Goal: Transaction & Acquisition: Book appointment/travel/reservation

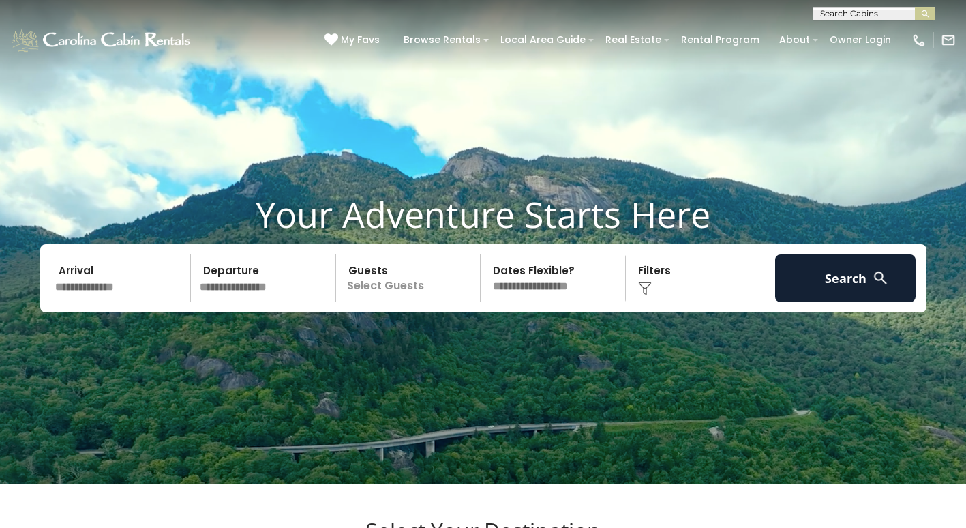
click at [87, 302] on input "text" at bounding box center [120, 278] width 141 height 48
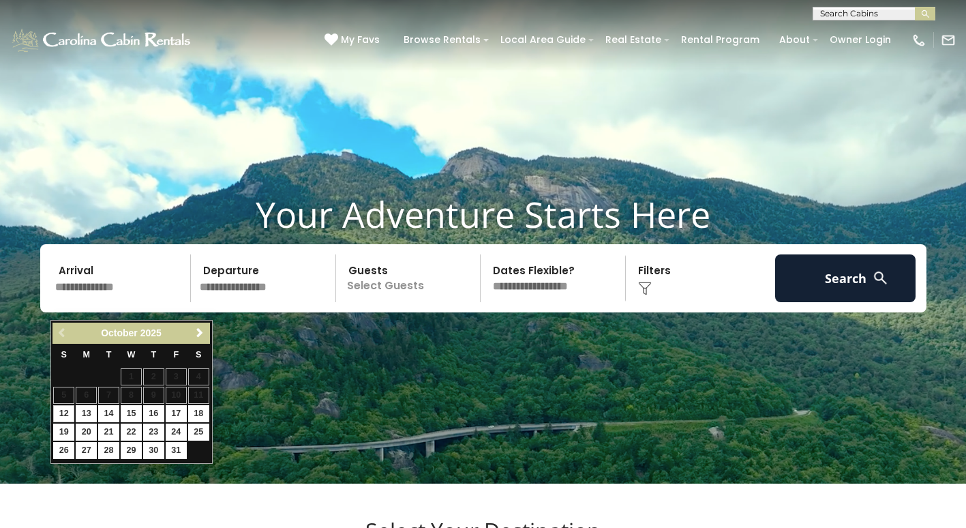
click at [104, 294] on input "text" at bounding box center [120, 278] width 141 height 48
click at [199, 335] on span "Next" at bounding box center [199, 332] width 11 height 11
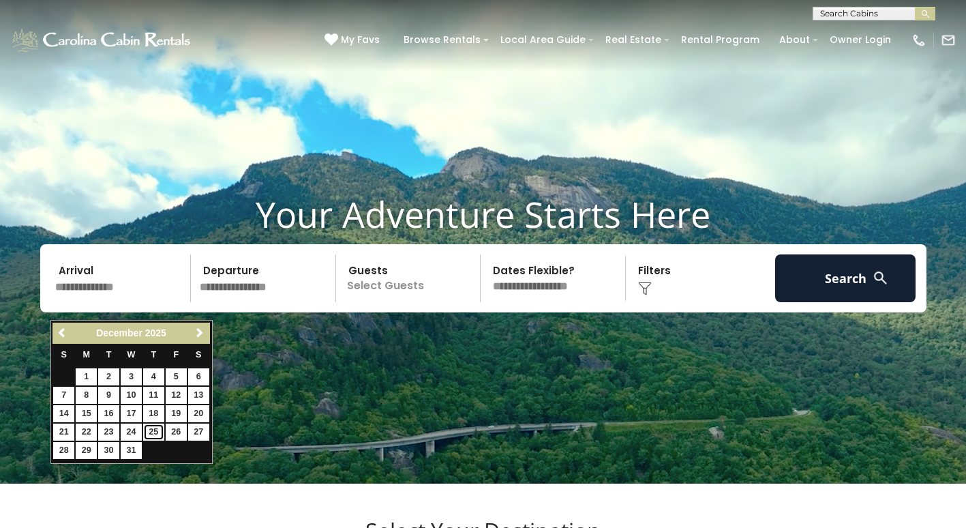
click at [155, 436] on link "25" at bounding box center [153, 431] width 21 height 17
type input "********"
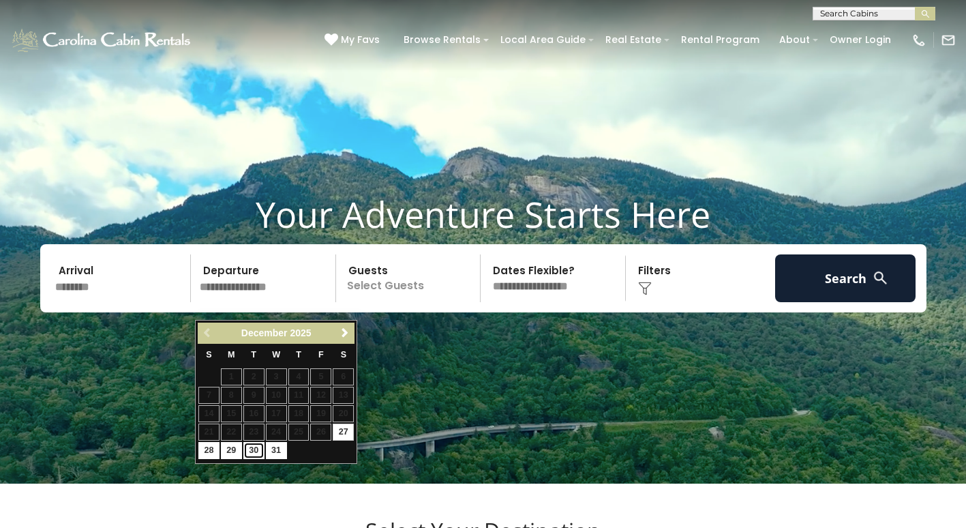
click at [254, 450] on link "30" at bounding box center [253, 450] width 21 height 17
type input "********"
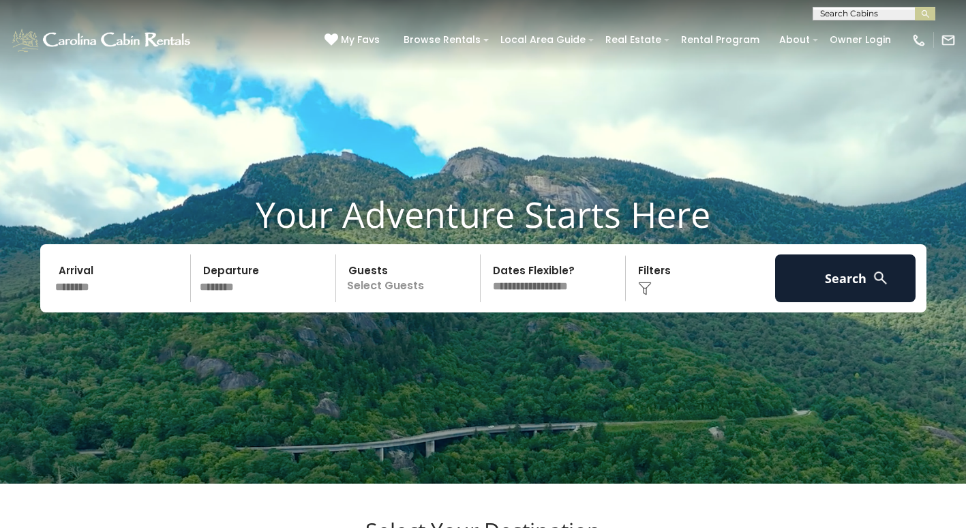
click at [369, 297] on p "Select Guests" at bounding box center [410, 278] width 140 height 48
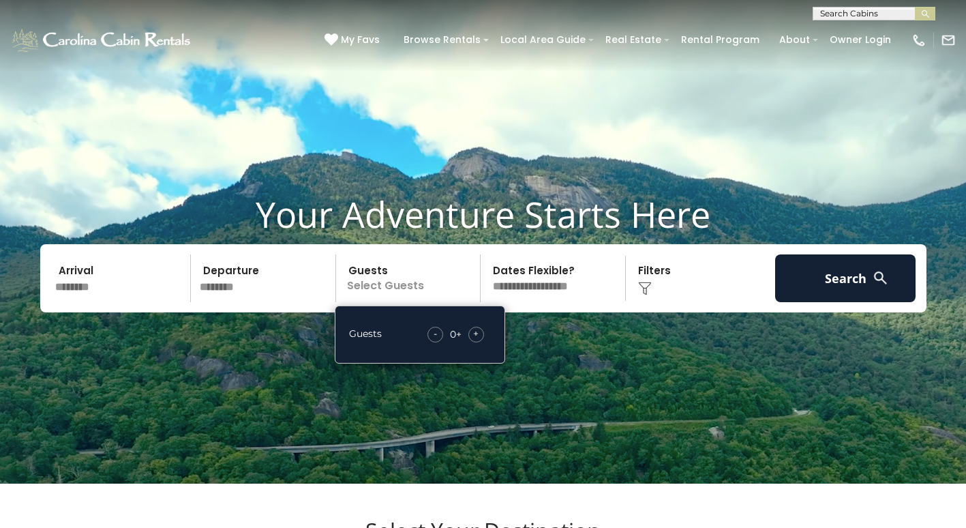
click at [476, 340] on span "+" at bounding box center [475, 334] width 5 height 14
click at [473, 340] on span "+" at bounding box center [475, 334] width 5 height 14
click at [476, 340] on span "+" at bounding box center [475, 334] width 5 height 14
click at [477, 340] on span "+" at bounding box center [475, 334] width 5 height 14
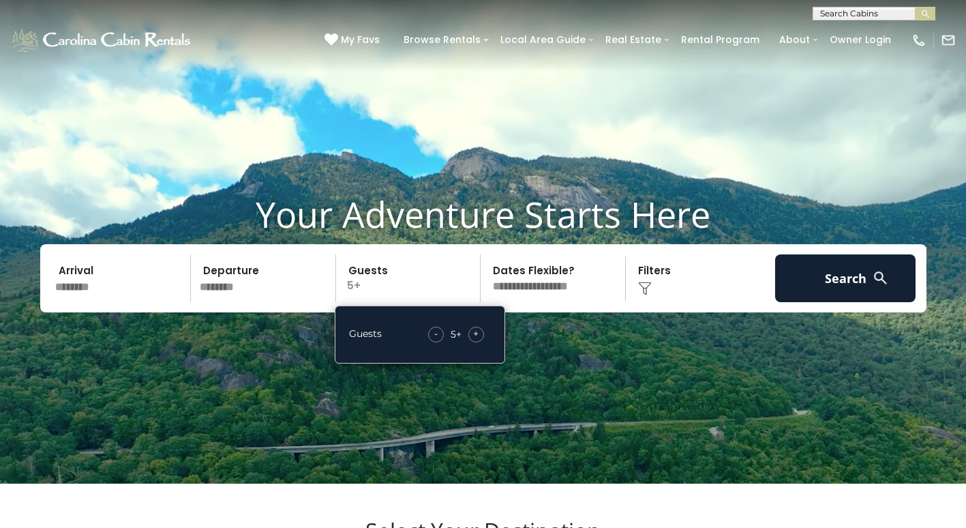
click at [584, 302] on select "**********" at bounding box center [555, 278] width 140 height 48
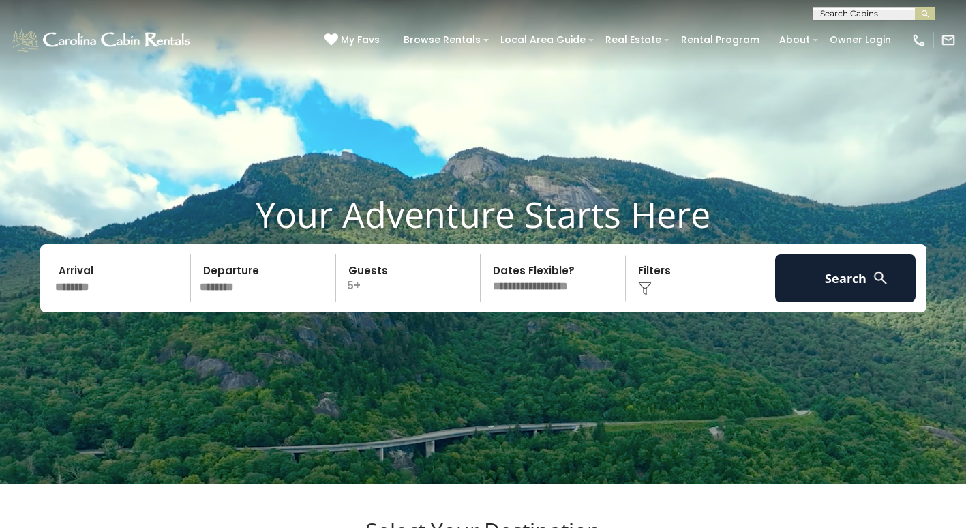
select select "*"
click at [485, 271] on select "**********" at bounding box center [555, 278] width 140 height 48
click at [689, 295] on div "Click to Choose" at bounding box center [700, 278] width 141 height 48
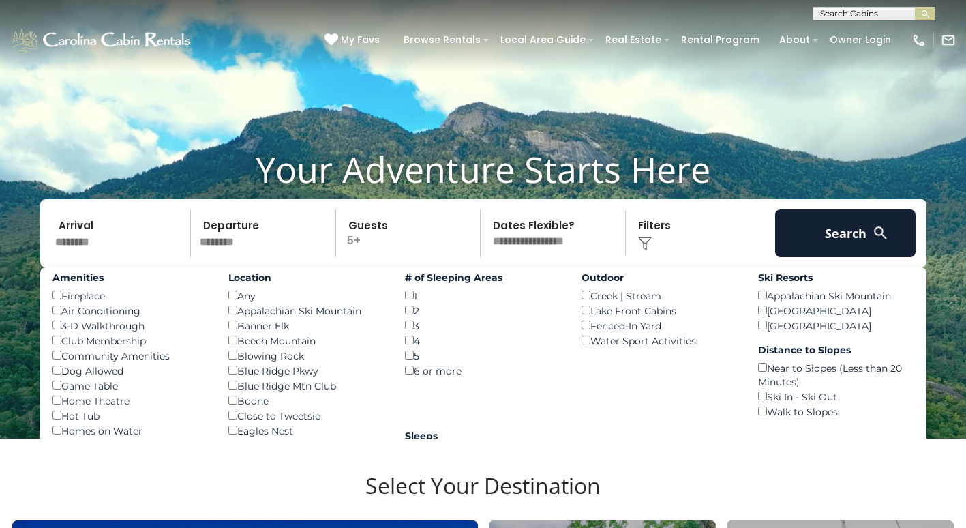
scroll to position [50, 0]
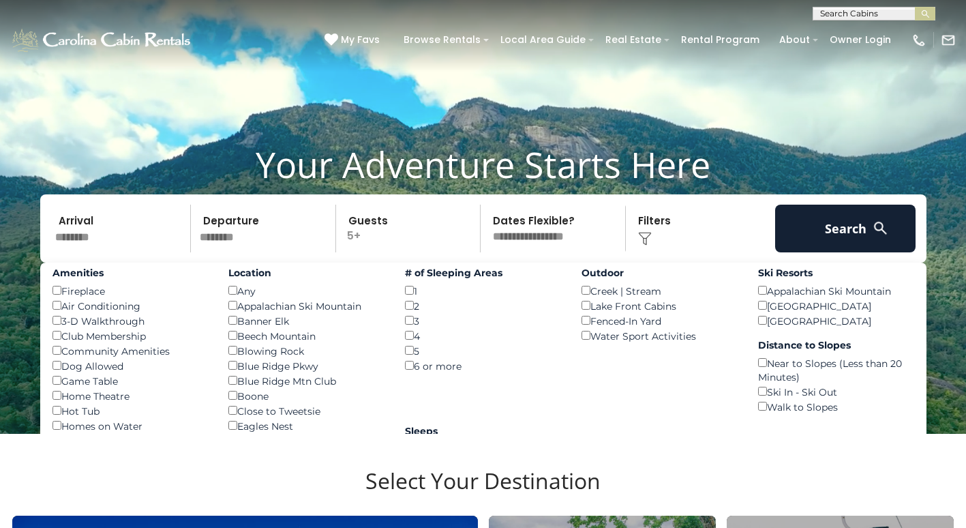
click at [50, 387] on div "Amenities Fireplace () Air Conditioning () 3-D Walkthrough () Club Membership (…" at bounding box center [130, 399] width 177 height 275
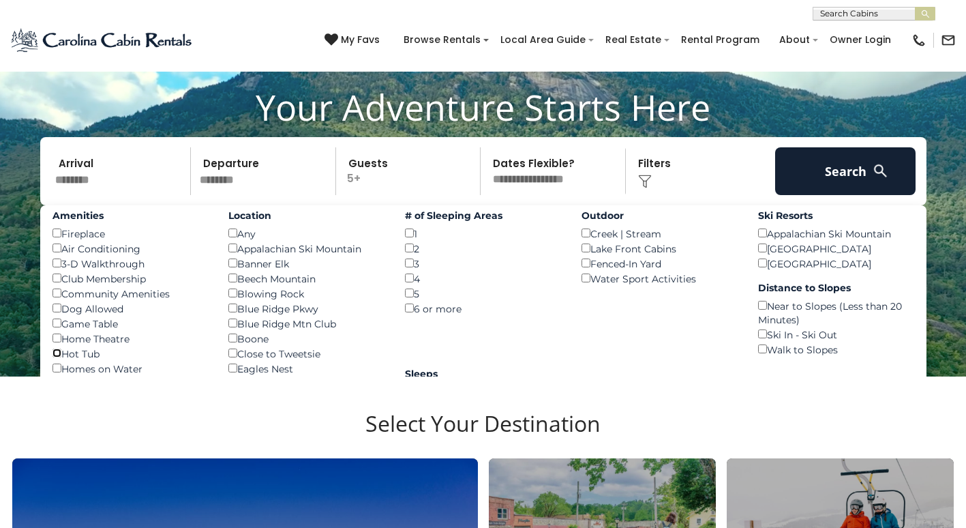
scroll to position [106, 0]
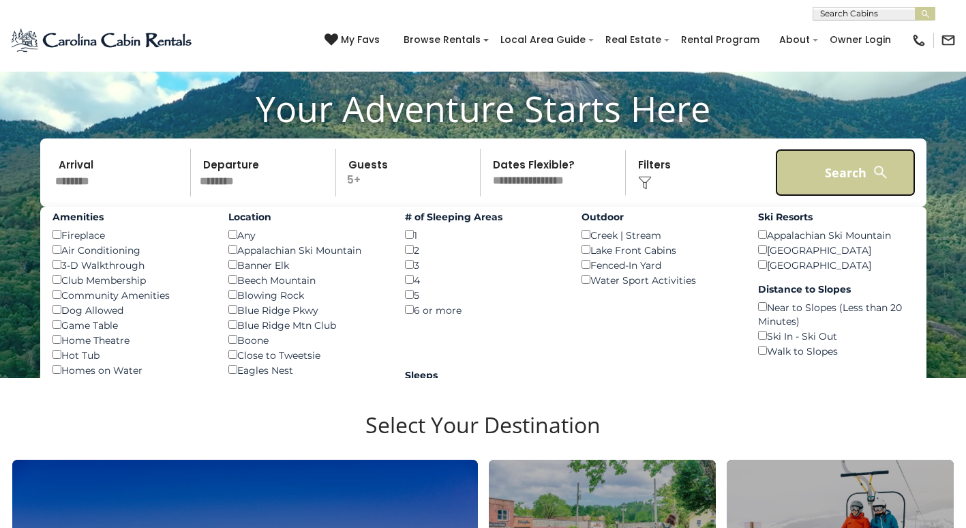
click at [877, 196] on button "Search" at bounding box center [845, 173] width 141 height 48
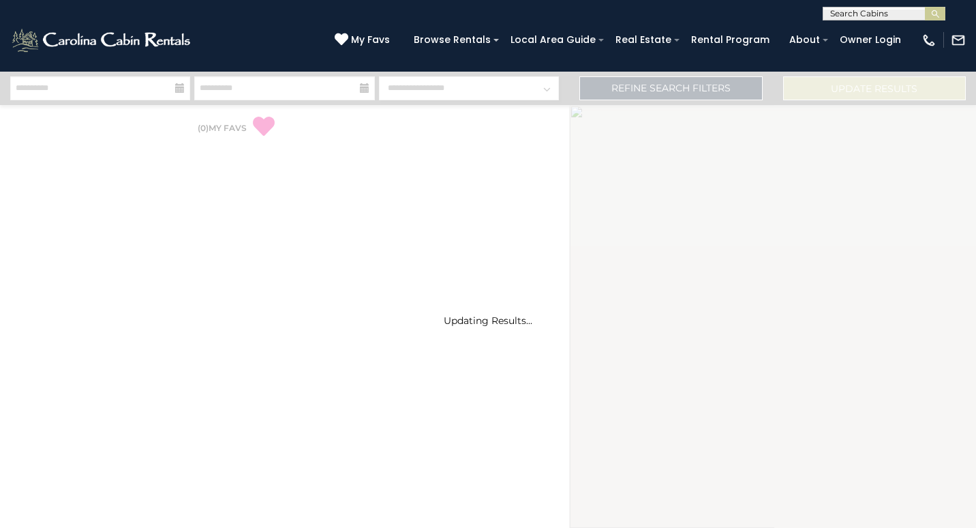
select select "*"
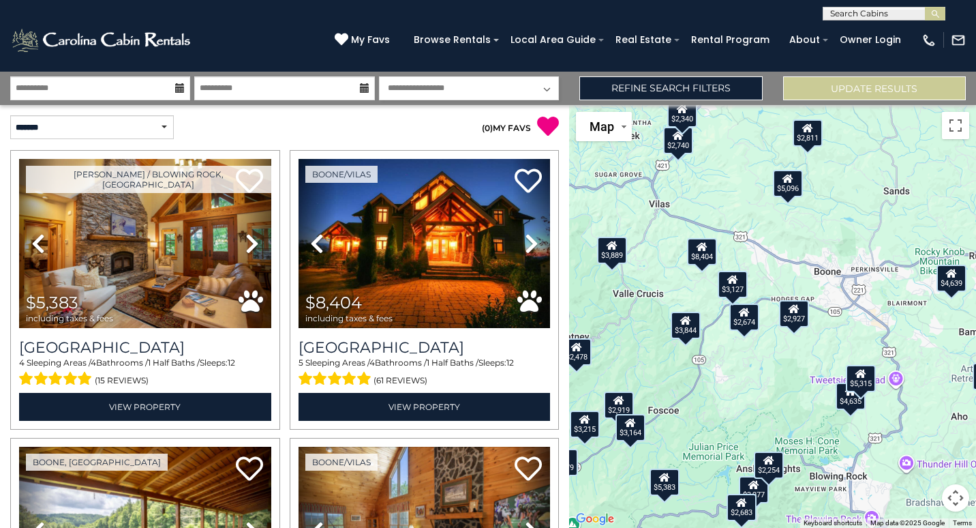
click at [793, 316] on div "$2,927" at bounding box center [794, 313] width 30 height 27
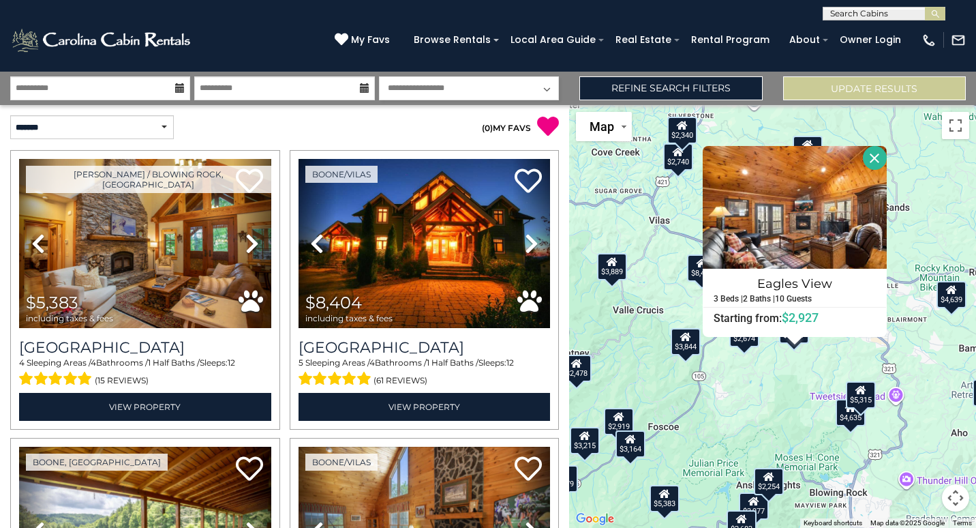
click at [920, 458] on div "$5,383 $8,404 $4,639 $3,889 $2,740 $2,919 $3,716 $2,927 $2,124 $5,096 $2,478 $3…" at bounding box center [772, 316] width 407 height 423
click at [877, 157] on button "Close" at bounding box center [875, 158] width 24 height 24
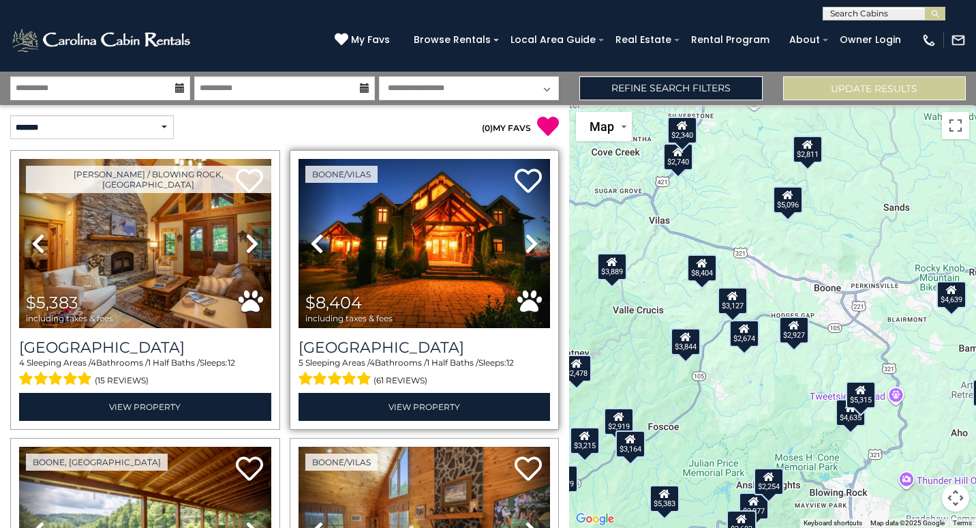
click at [324, 319] on span "including taxes & fees" at bounding box center [348, 318] width 87 height 9
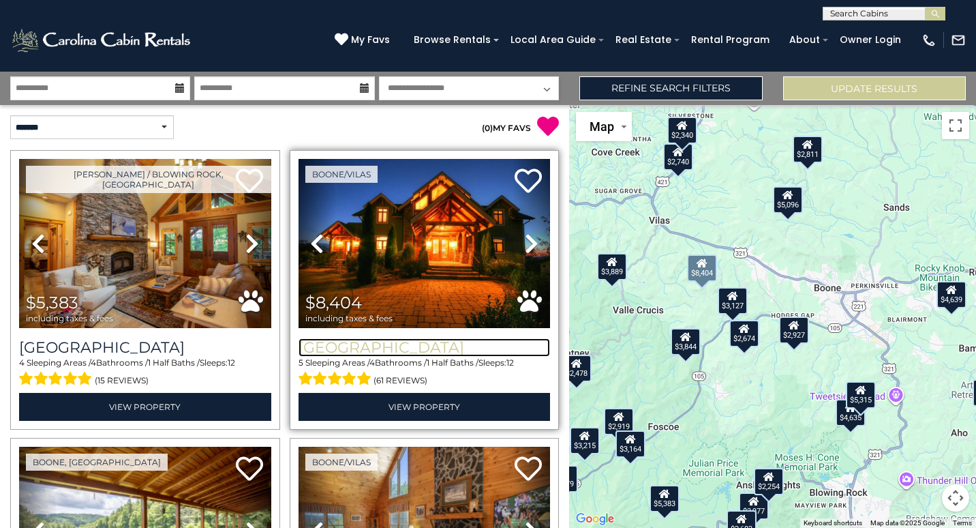
click at [330, 348] on h3 "[GEOGRAPHIC_DATA]" at bounding box center [425, 347] width 252 height 18
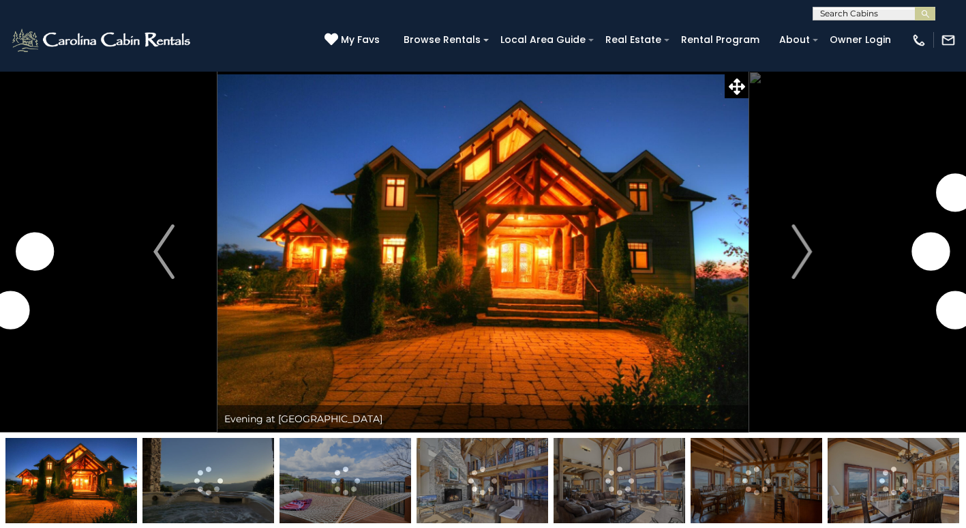
click at [160, 484] on img at bounding box center [208, 480] width 132 height 85
click at [279, 497] on img at bounding box center [345, 480] width 132 height 85
click at [417, 502] on img at bounding box center [483, 480] width 132 height 85
click at [554, 490] on img at bounding box center [620, 480] width 132 height 85
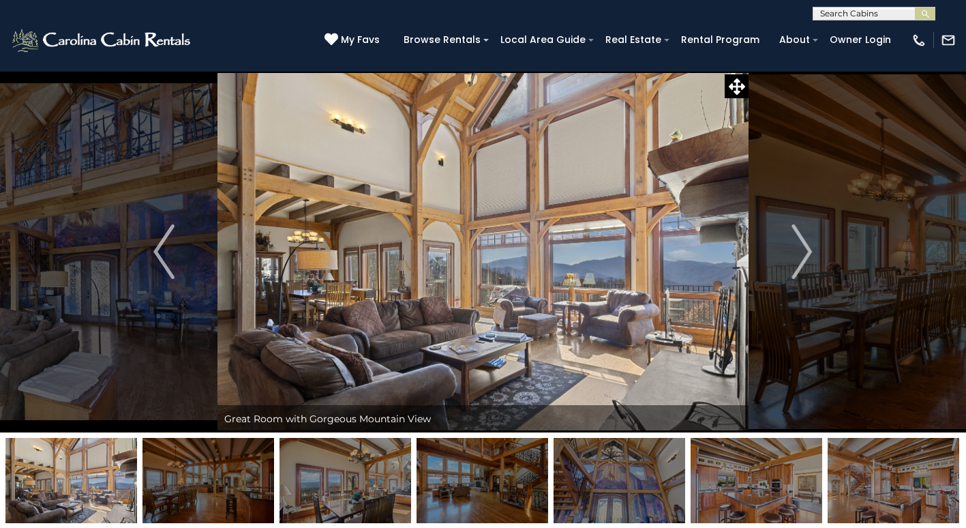
click at [208, 497] on img at bounding box center [208, 480] width 132 height 85
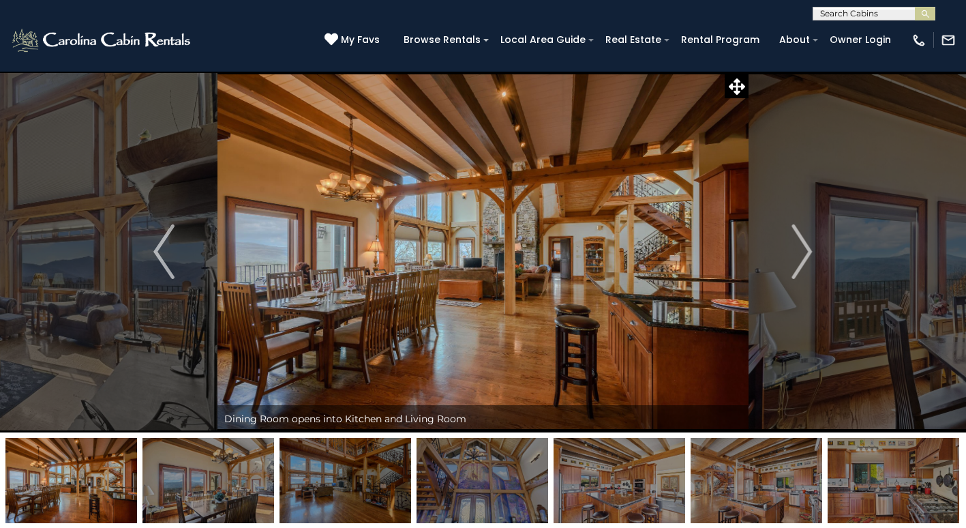
click at [203, 498] on img at bounding box center [208, 480] width 132 height 85
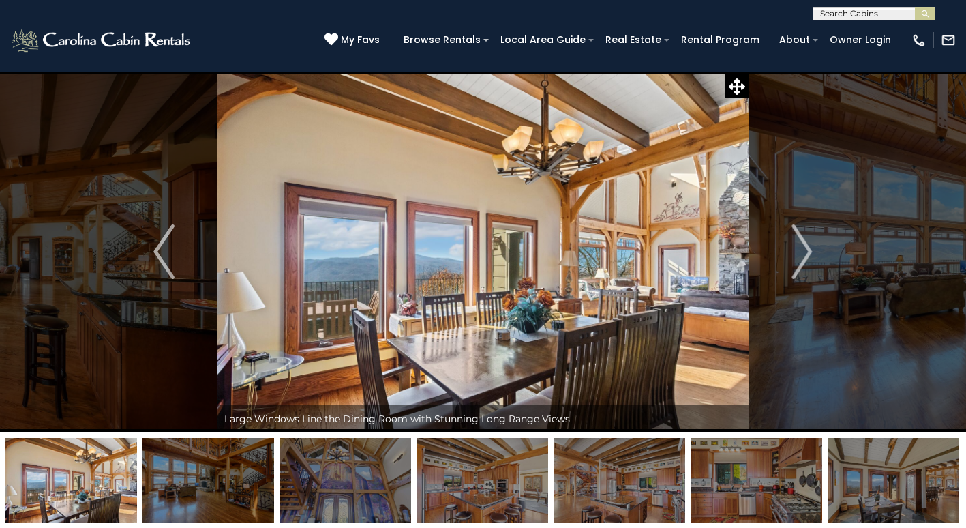
click at [226, 496] on img at bounding box center [208, 480] width 132 height 85
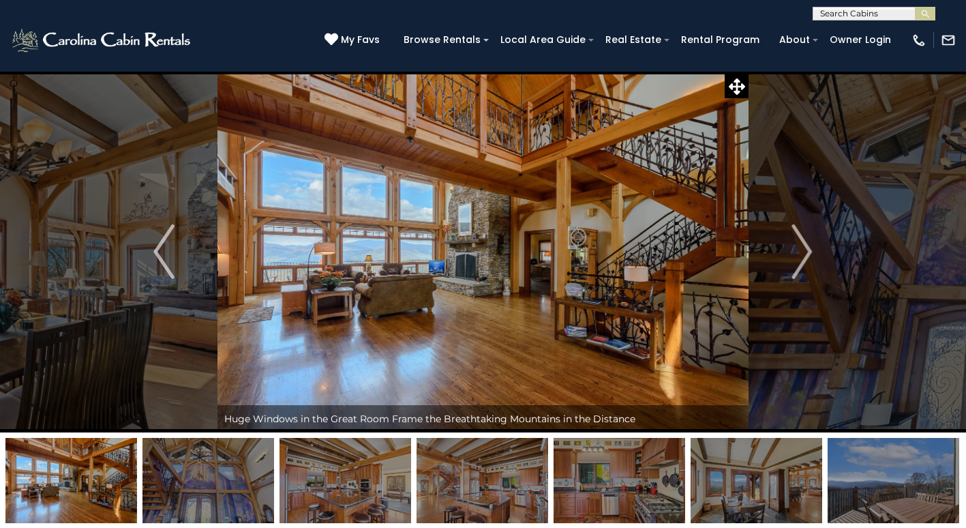
click at [203, 496] on img at bounding box center [208, 480] width 132 height 85
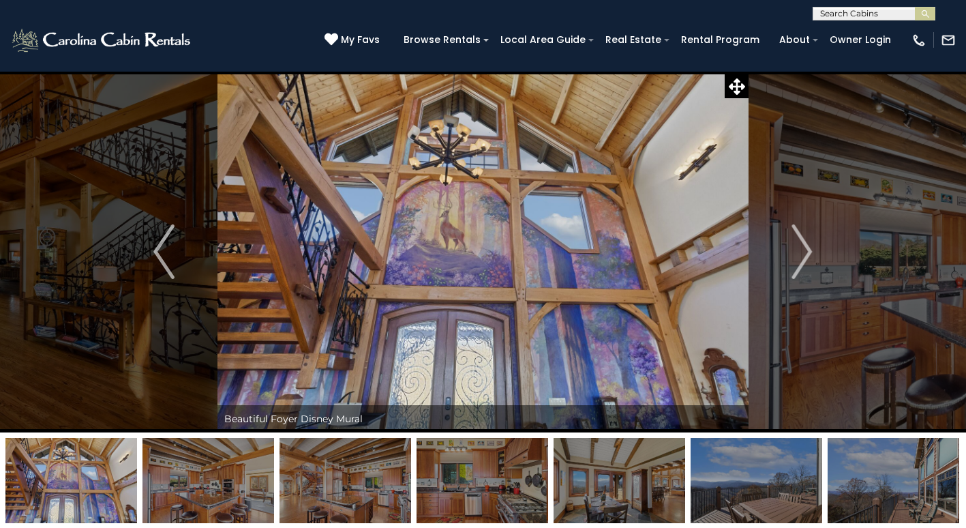
click at [211, 500] on img at bounding box center [208, 480] width 132 height 85
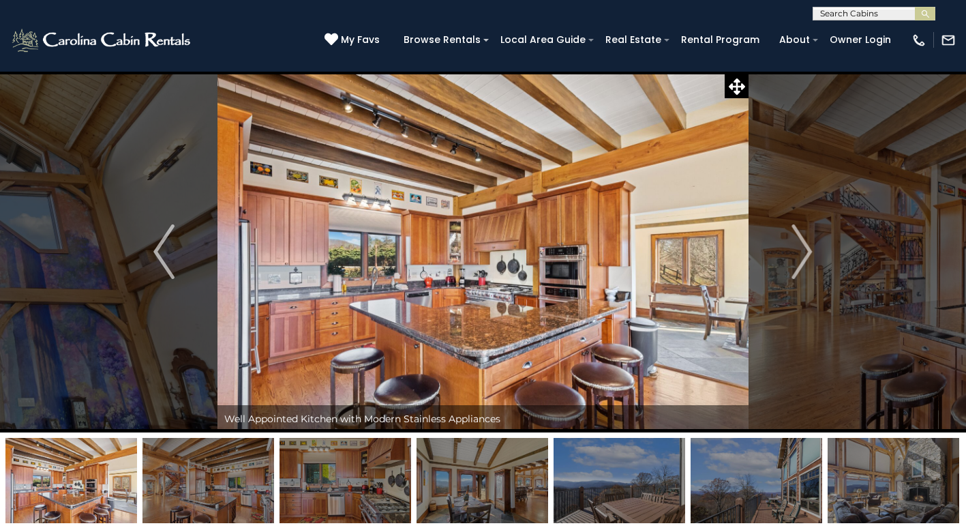
click at [207, 500] on img at bounding box center [208, 480] width 132 height 85
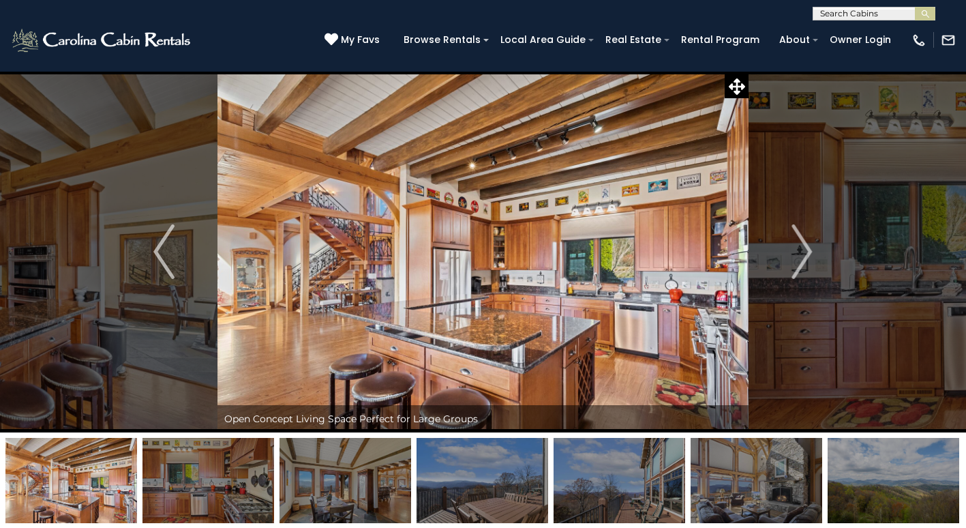
click at [209, 500] on img at bounding box center [208, 480] width 132 height 85
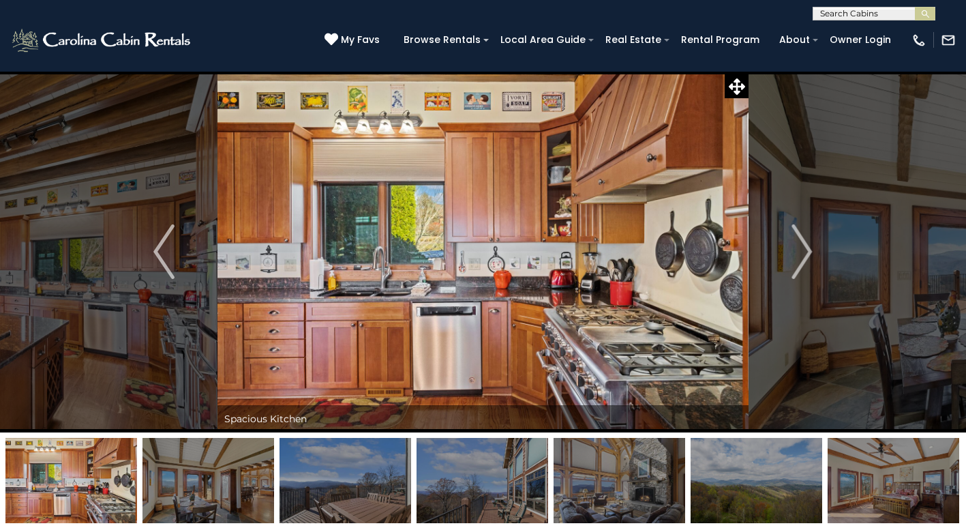
click at [208, 502] on img at bounding box center [208, 480] width 132 height 85
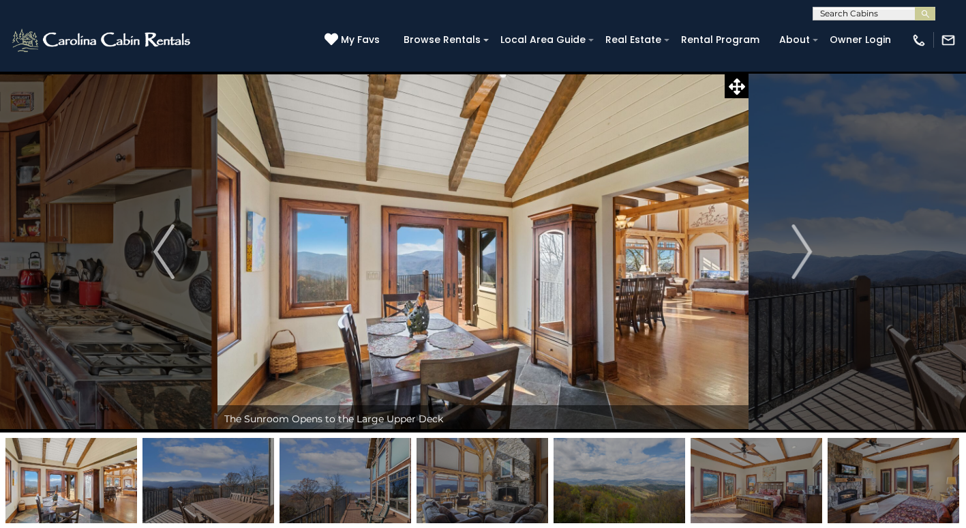
click at [208, 502] on img at bounding box center [208, 480] width 132 height 85
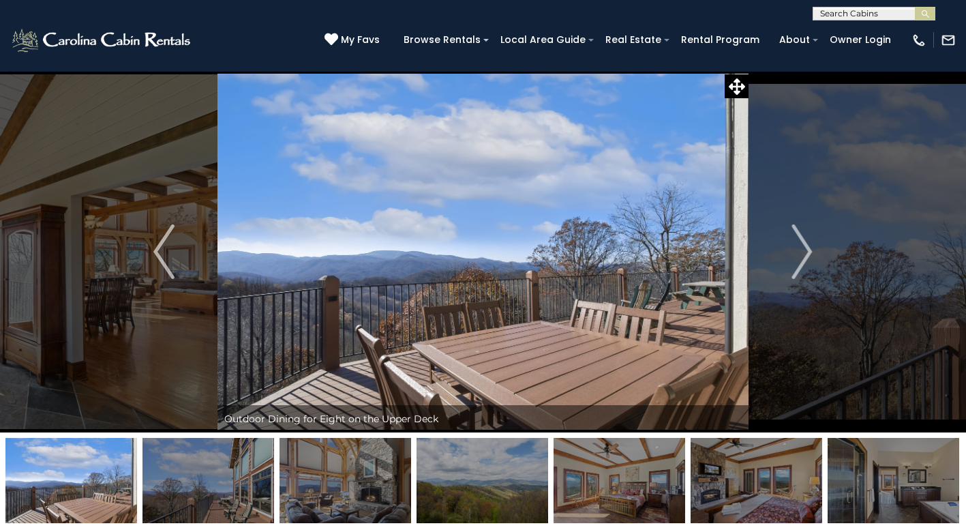
click at [206, 500] on img at bounding box center [208, 480] width 132 height 85
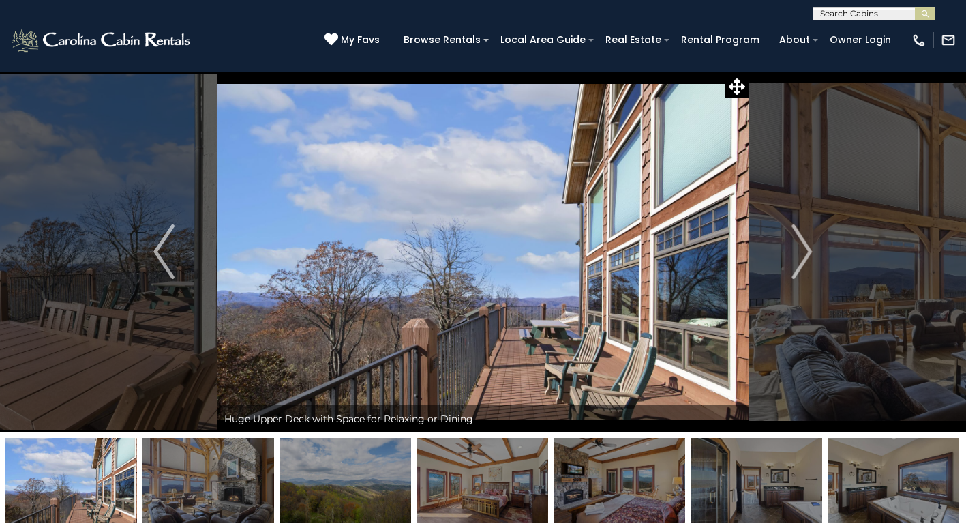
click at [206, 498] on img at bounding box center [208, 480] width 132 height 85
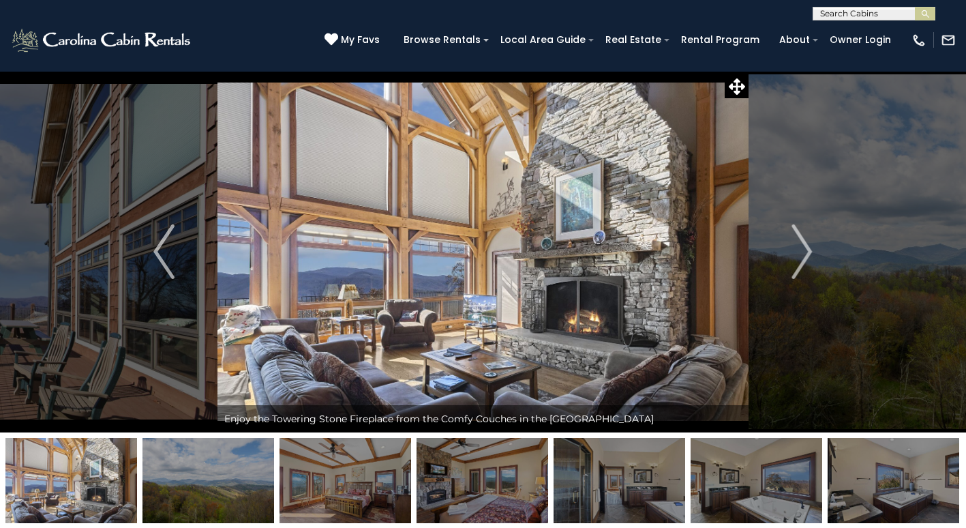
click at [204, 498] on img at bounding box center [208, 480] width 132 height 85
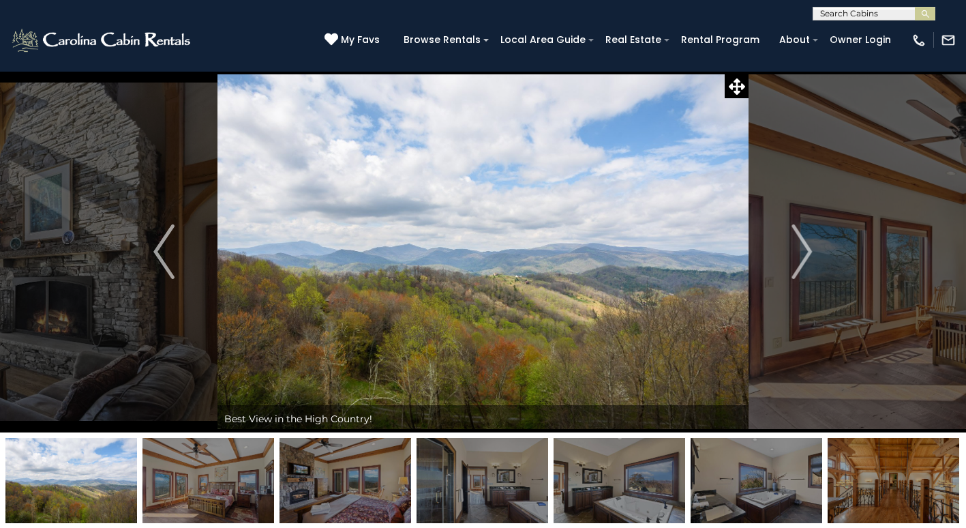
click at [205, 499] on img at bounding box center [208, 480] width 132 height 85
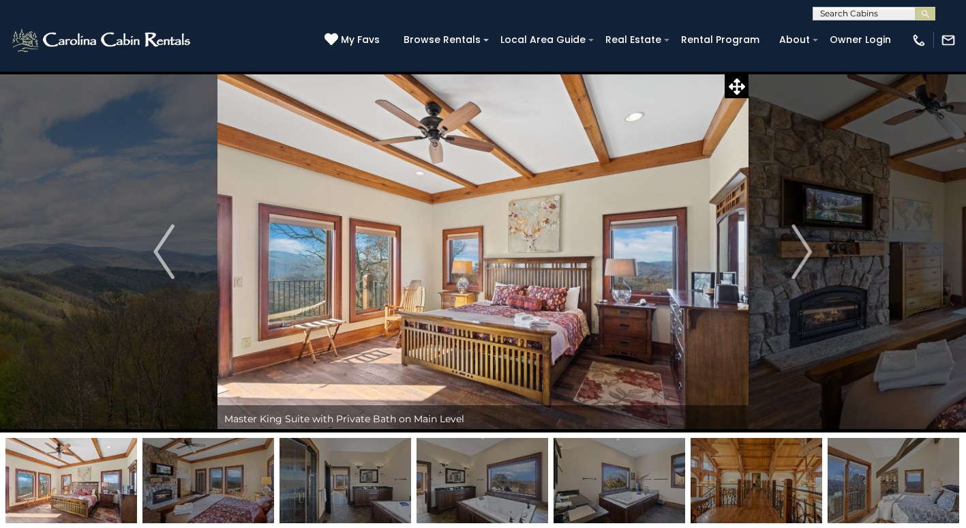
click at [206, 496] on img at bounding box center [208, 480] width 132 height 85
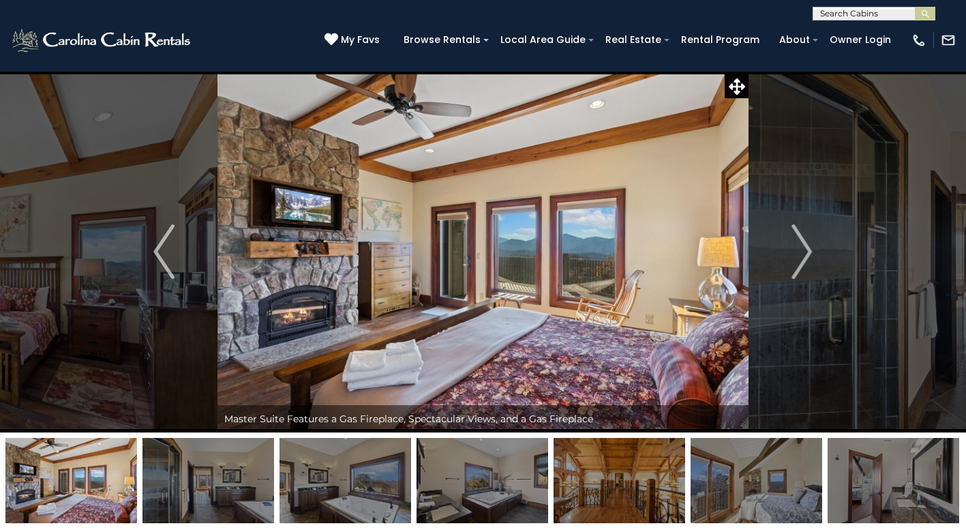
click at [209, 502] on img at bounding box center [208, 480] width 132 height 85
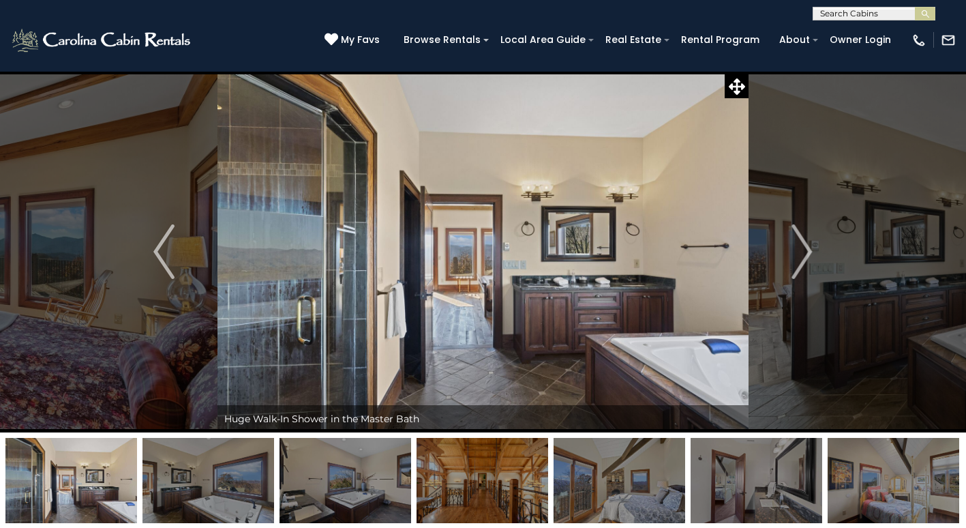
click at [210, 501] on img at bounding box center [208, 480] width 132 height 85
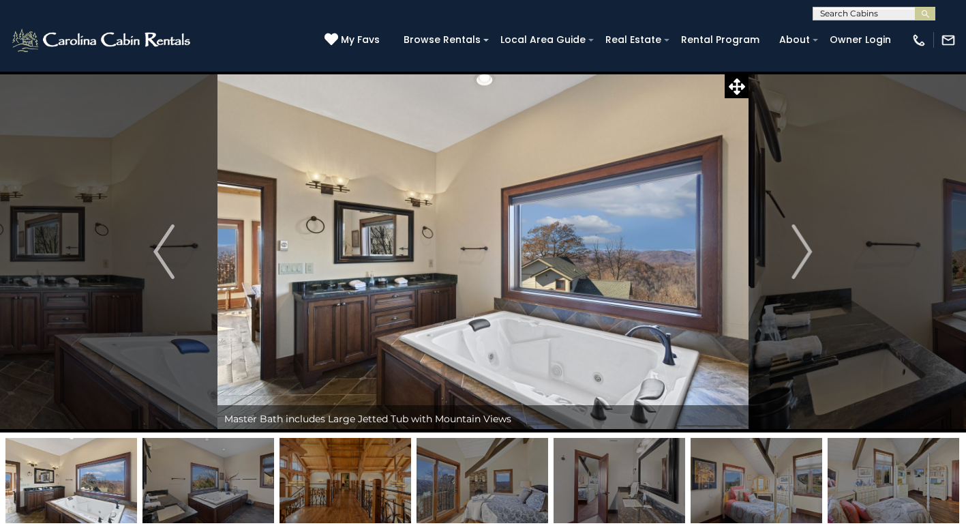
click at [211, 501] on img at bounding box center [208, 480] width 132 height 85
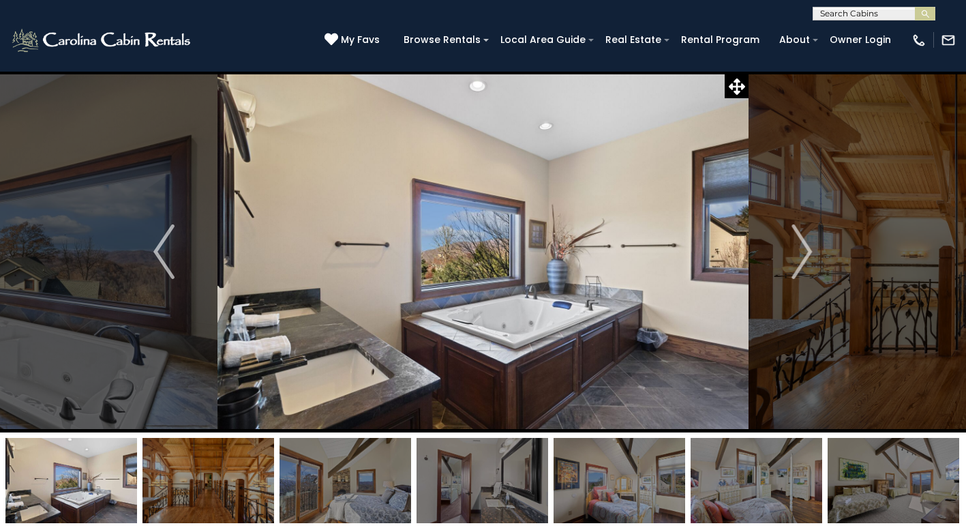
click at [211, 498] on img at bounding box center [208, 480] width 132 height 85
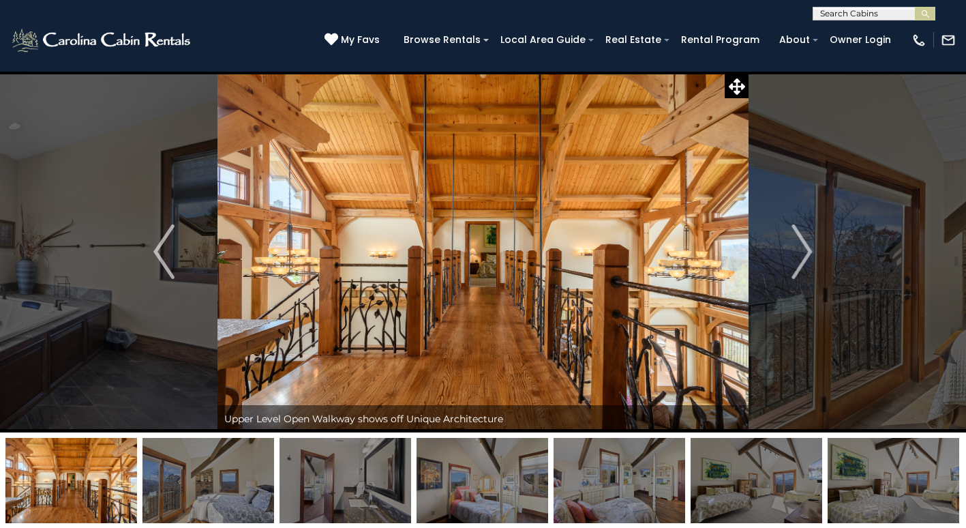
click at [211, 498] on img at bounding box center [208, 480] width 132 height 85
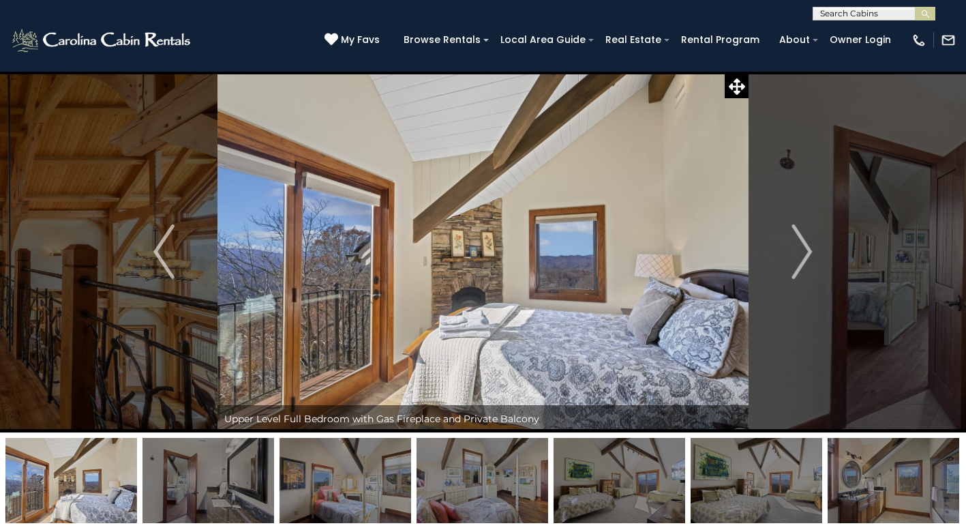
click at [102, 507] on img at bounding box center [71, 480] width 132 height 85
click at [58, 484] on img at bounding box center [71, 480] width 132 height 85
click at [164, 271] on img "Previous" at bounding box center [163, 251] width 20 height 55
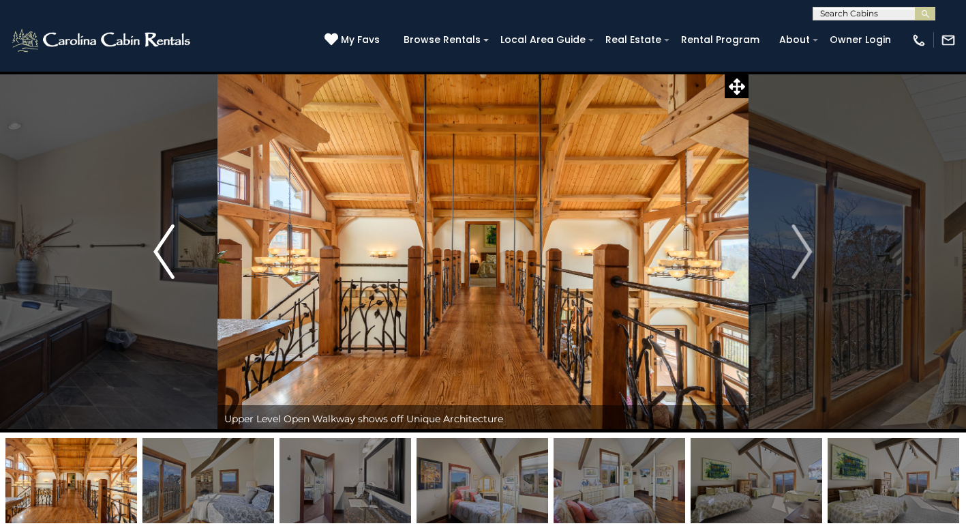
click at [168, 284] on button "Previous" at bounding box center [163, 251] width 106 height 361
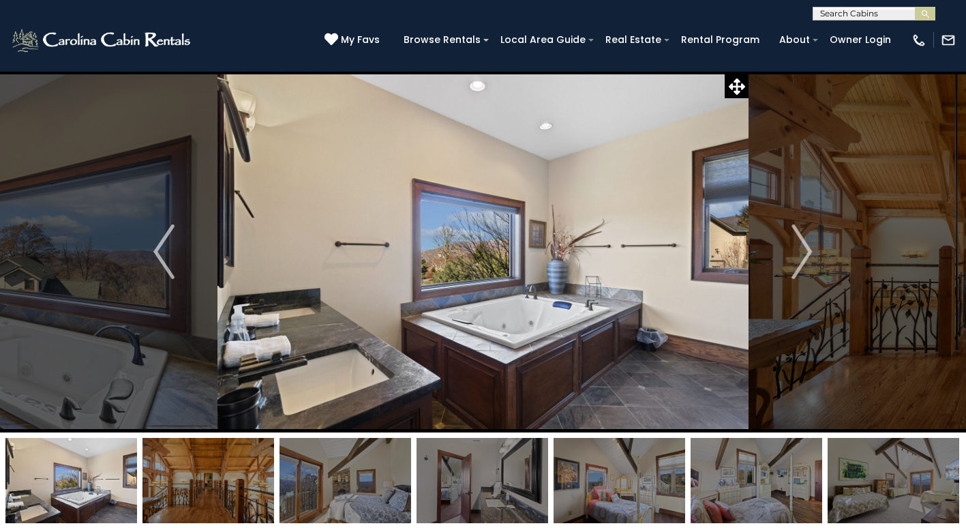
click at [221, 490] on img at bounding box center [208, 480] width 132 height 85
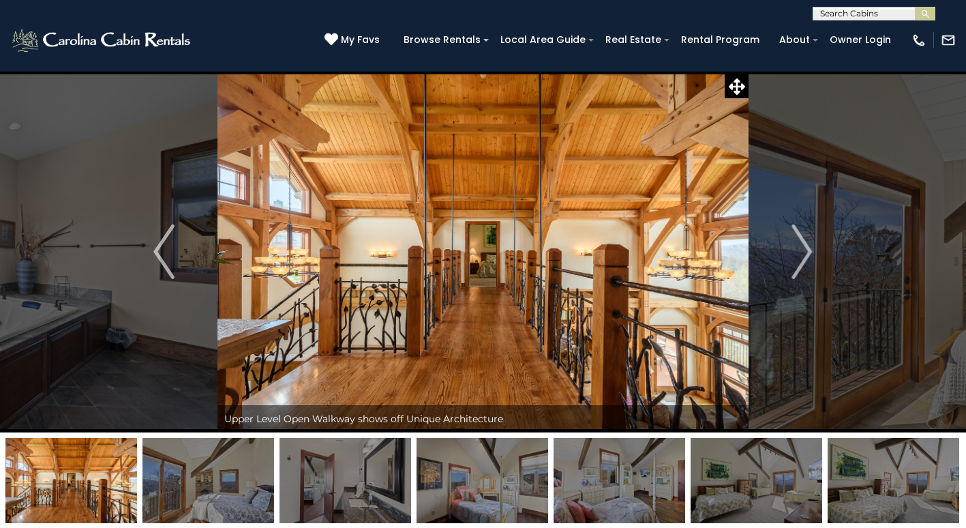
click at [201, 487] on img at bounding box center [208, 480] width 132 height 85
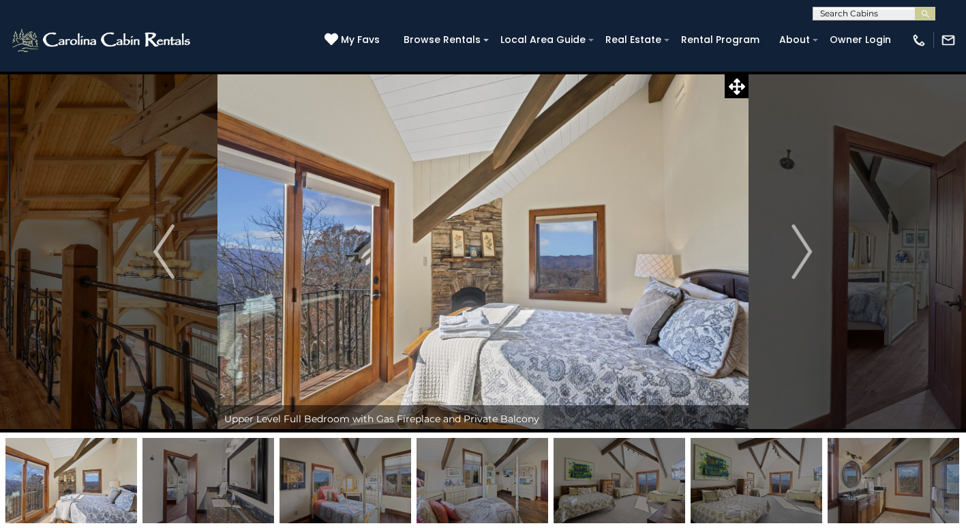
click at [220, 489] on img at bounding box center [208, 480] width 132 height 85
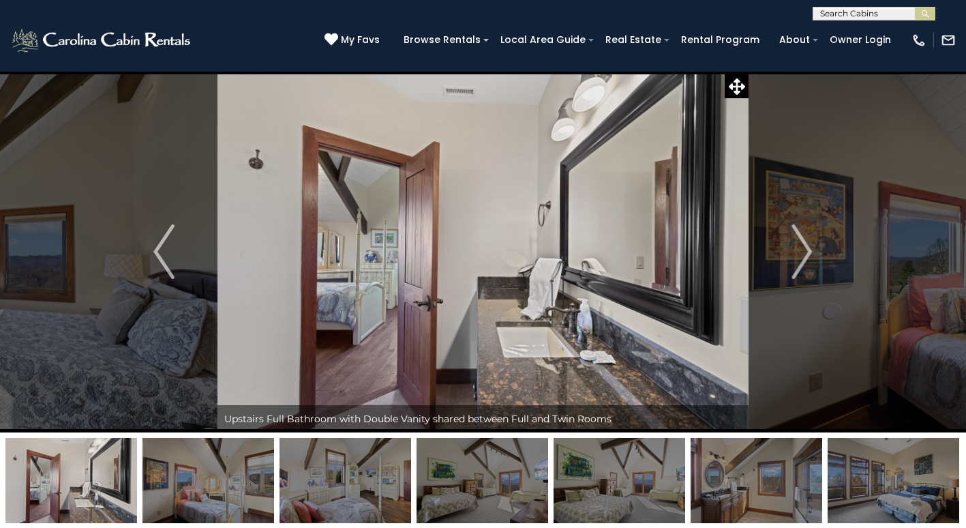
click at [226, 490] on img at bounding box center [208, 480] width 132 height 85
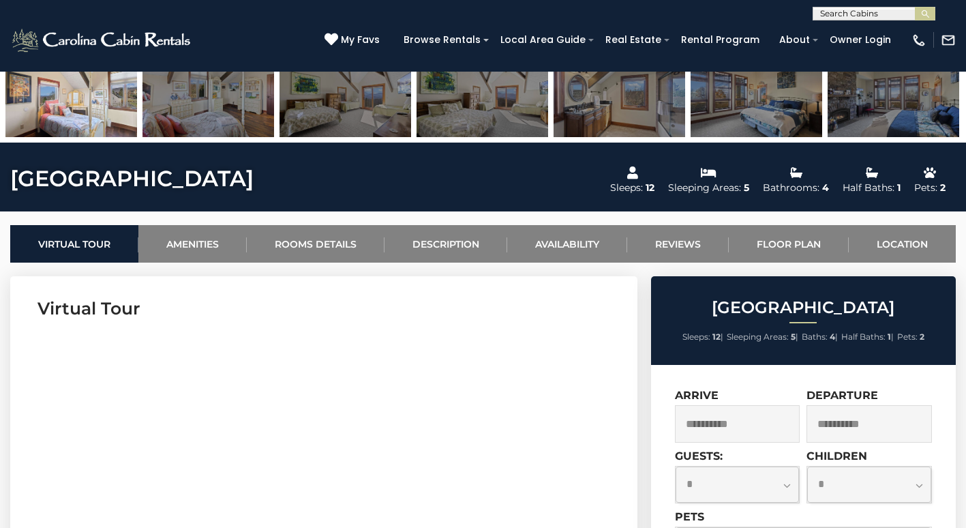
scroll to position [380, 0]
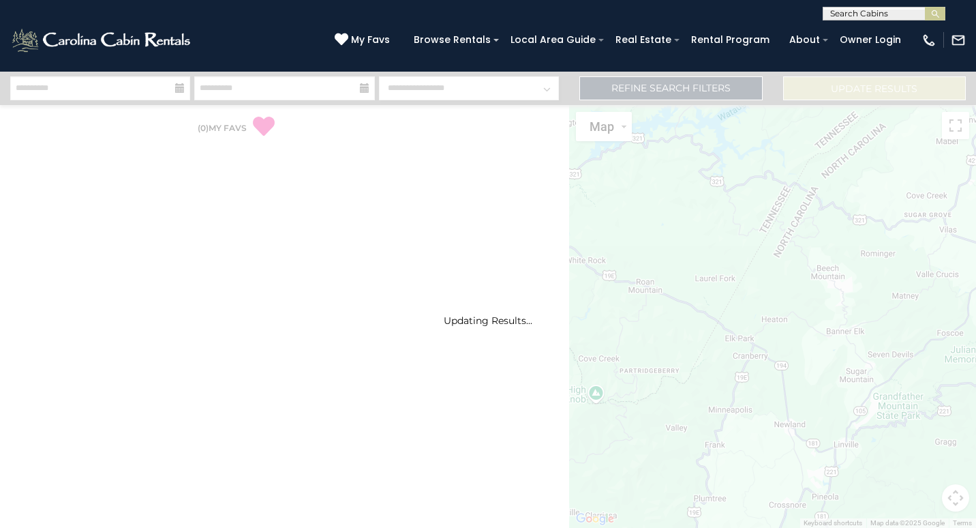
select select "*"
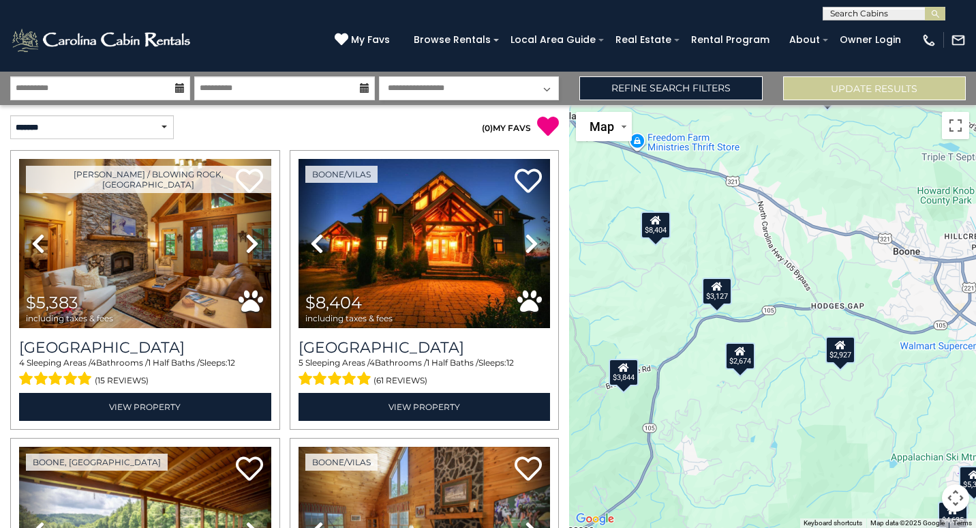
click at [837, 354] on div "$2,927" at bounding box center [840, 349] width 30 height 27
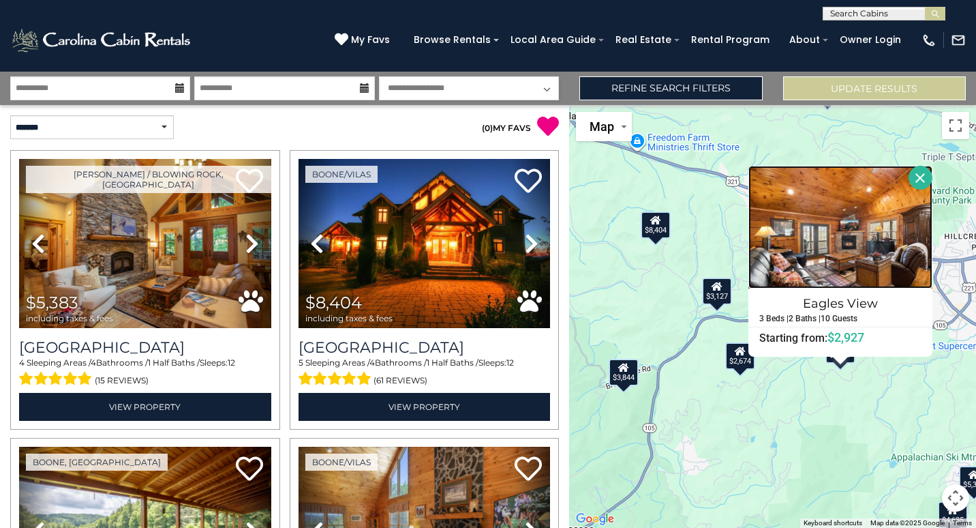
click at [871, 269] on img at bounding box center [841, 227] width 184 height 123
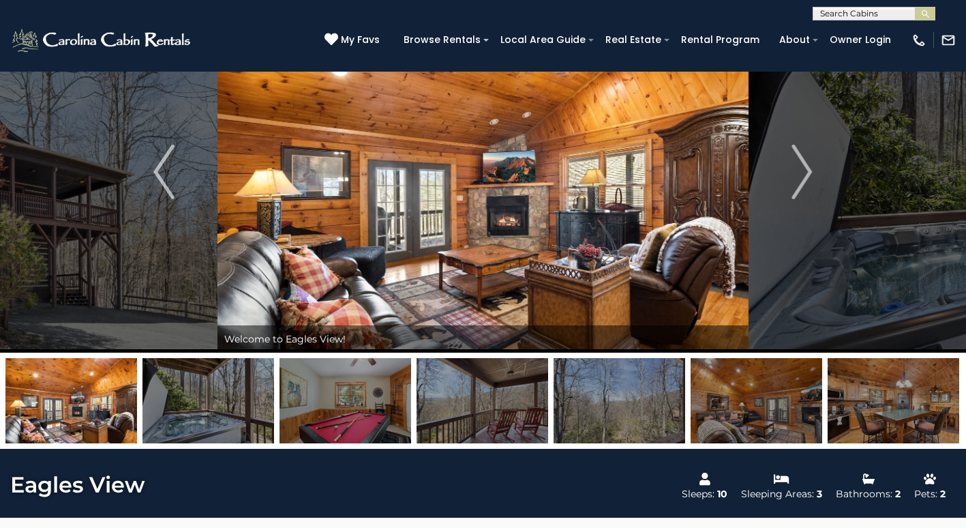
scroll to position [78, 0]
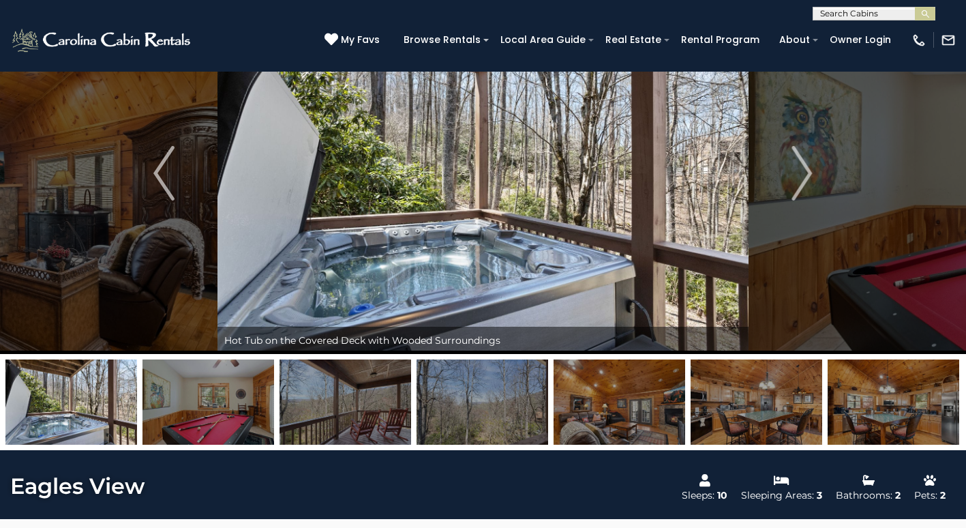
click at [921, 406] on img at bounding box center [894, 401] width 132 height 85
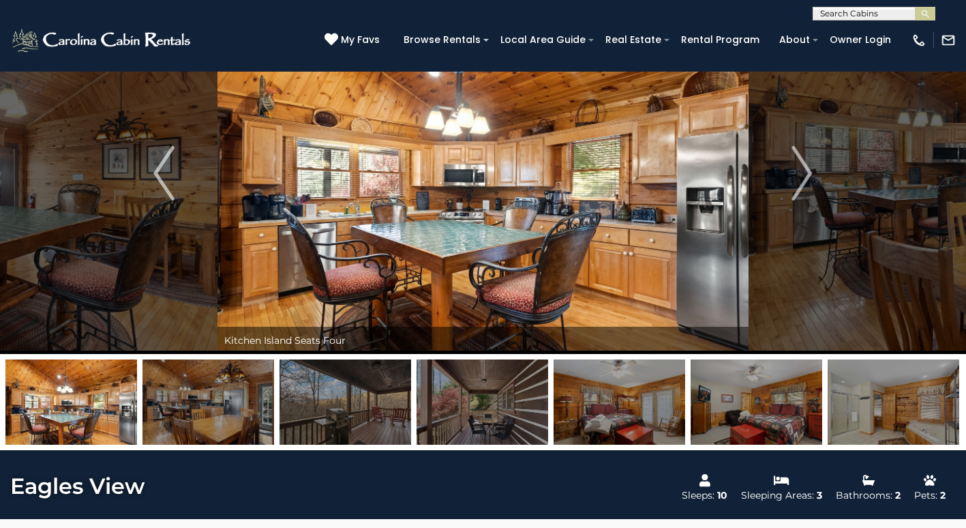
click at [658, 404] on img at bounding box center [620, 401] width 132 height 85
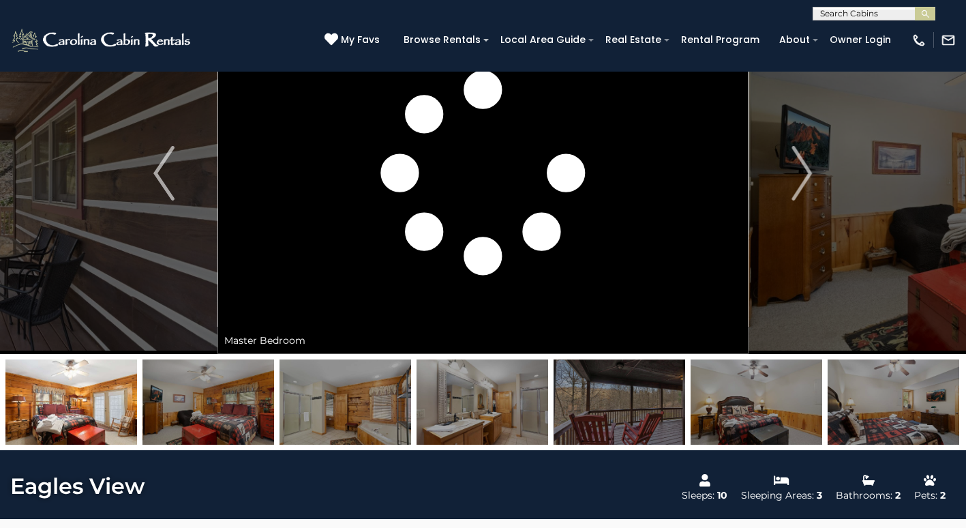
click at [811, 424] on img at bounding box center [757, 401] width 132 height 85
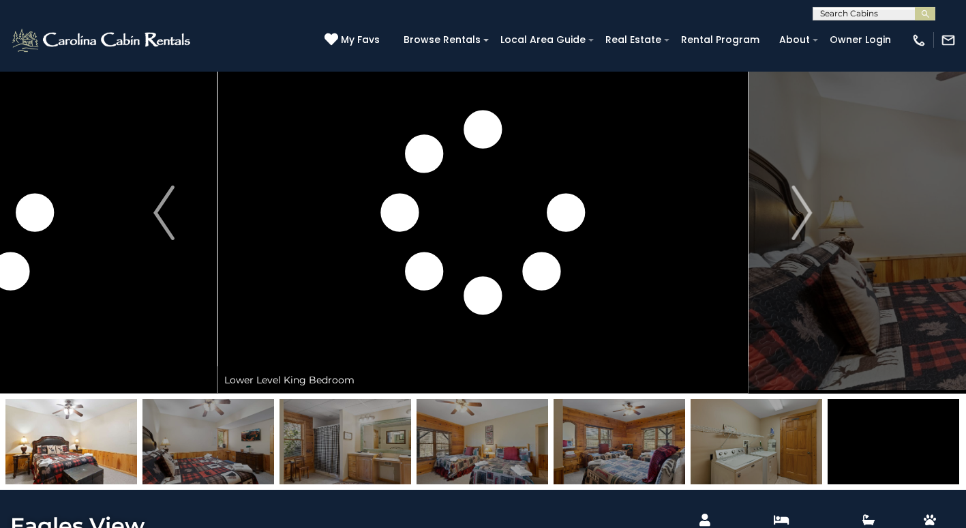
scroll to position [0, 0]
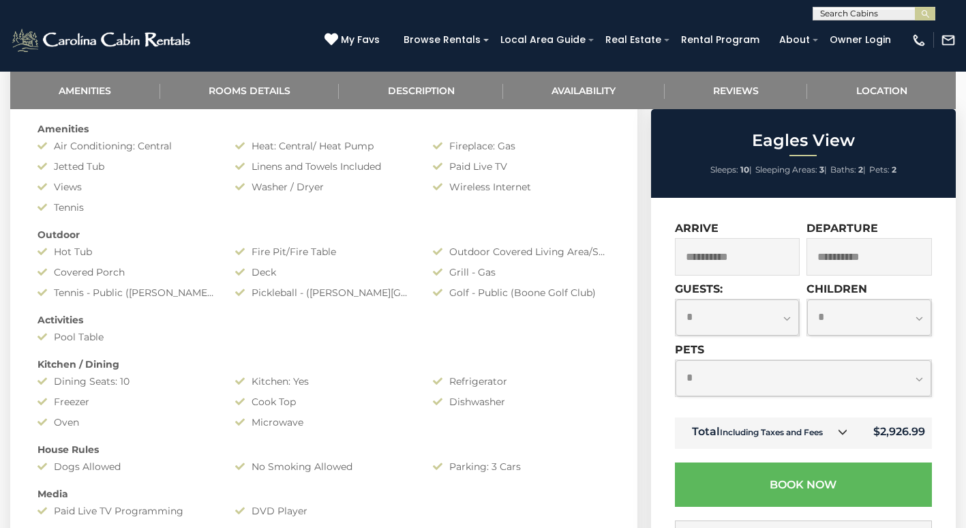
scroll to position [624, 0]
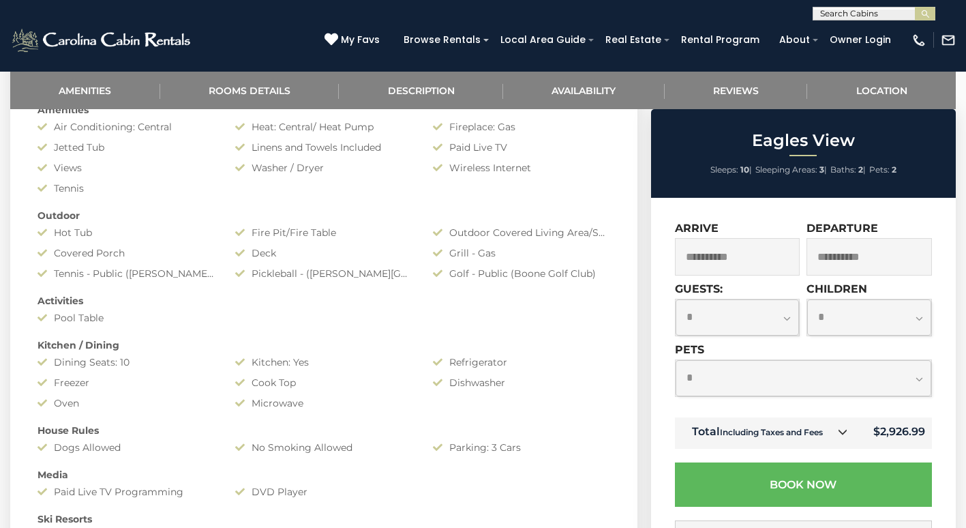
click at [771, 271] on input "**********" at bounding box center [737, 256] width 125 height 37
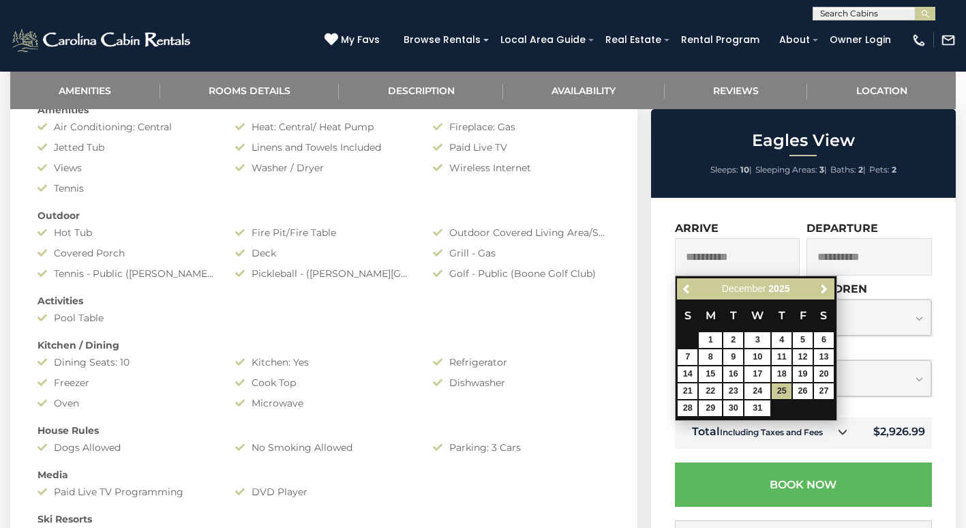
click at [884, 262] on input "**********" at bounding box center [868, 256] width 125 height 37
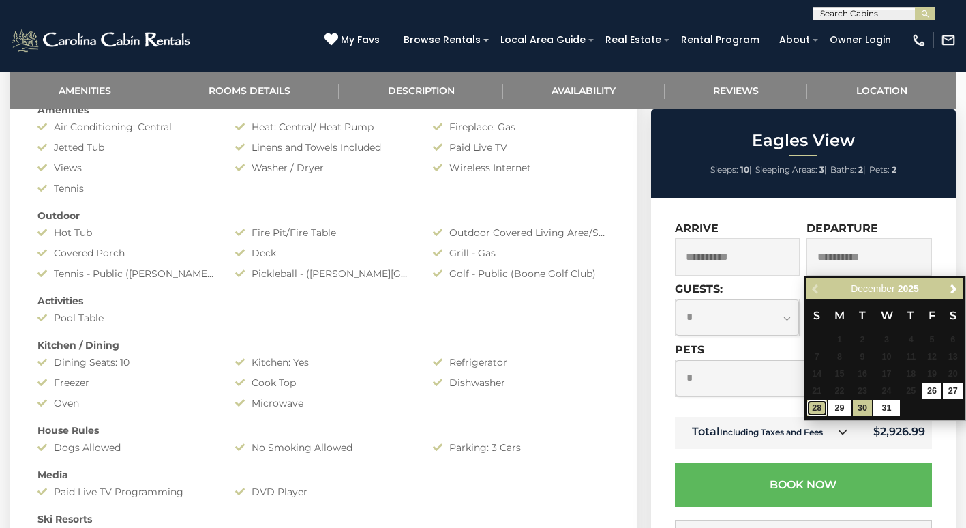
click at [819, 411] on link "28" at bounding box center [817, 408] width 20 height 16
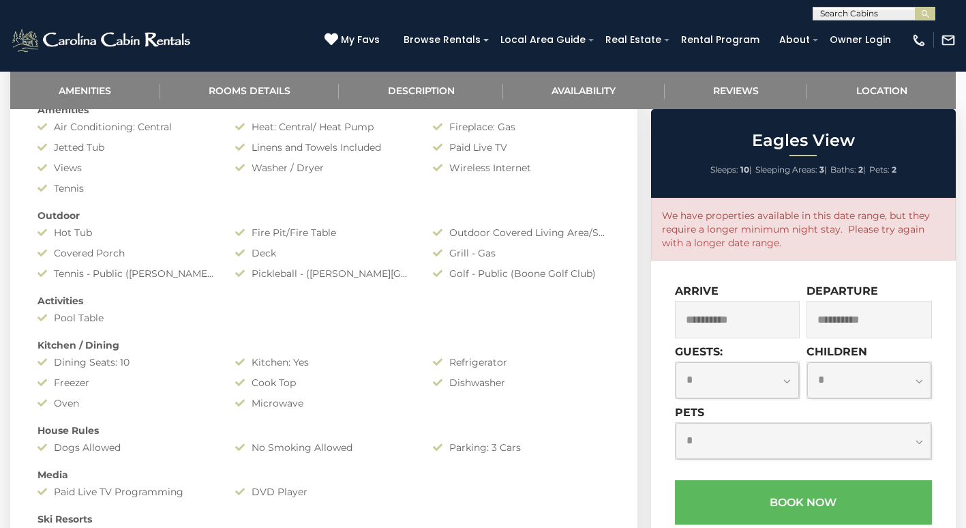
click at [896, 325] on input "**********" at bounding box center [868, 319] width 125 height 37
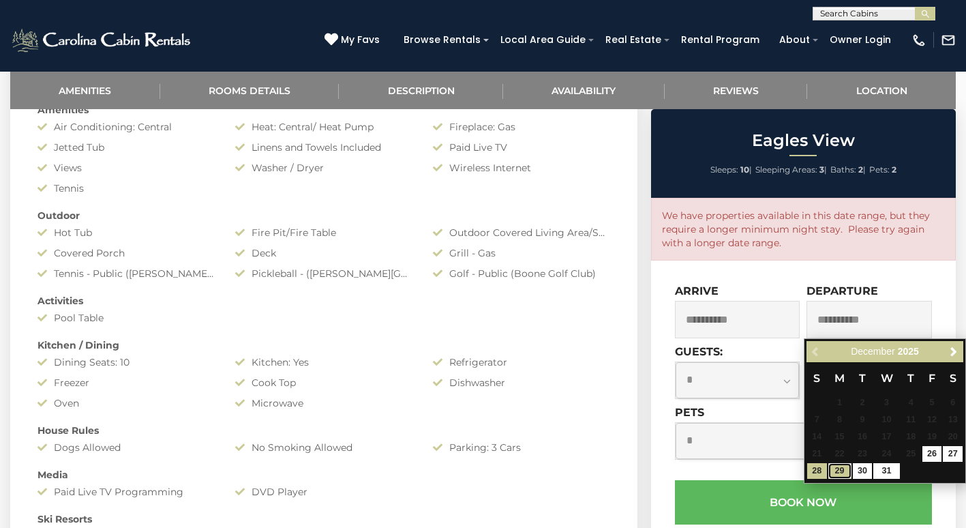
click at [840, 476] on link "29" at bounding box center [839, 471] width 23 height 16
type input "**********"
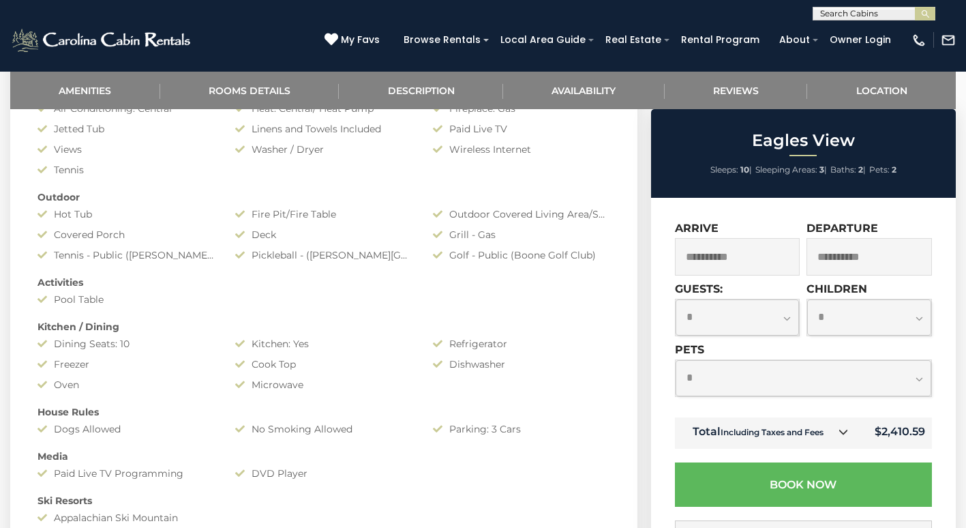
scroll to position [645, 0]
click at [895, 379] on select "**********" at bounding box center [804, 378] width 256 height 36
select select "*"
click at [676, 360] on select "**********" at bounding box center [804, 378] width 256 height 36
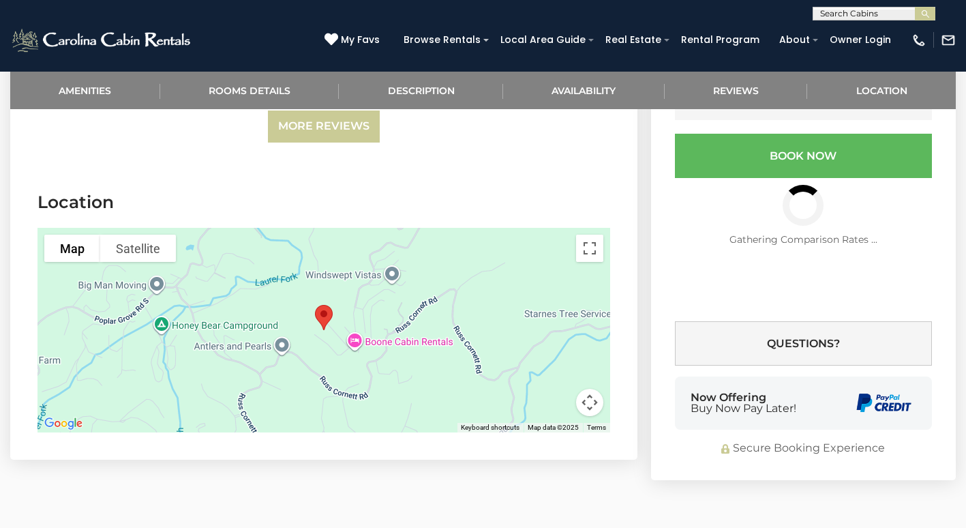
scroll to position [2794, 0]
click at [111, 386] on div at bounding box center [323, 329] width 573 height 205
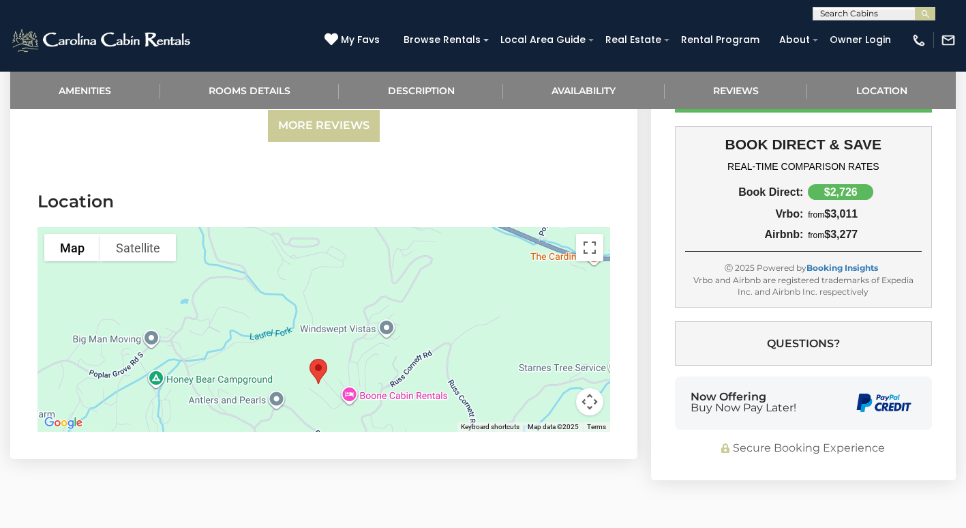
click at [117, 258] on button "Satellite" at bounding box center [138, 247] width 76 height 27
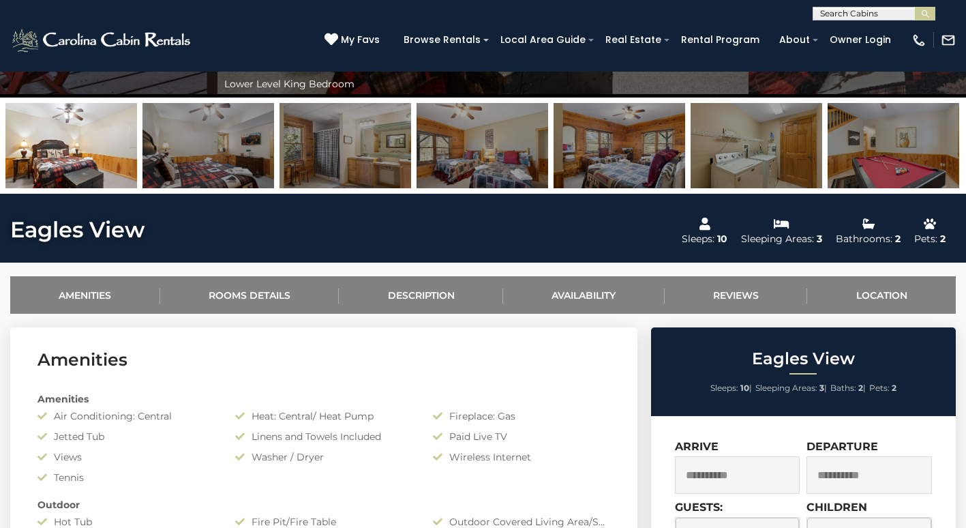
scroll to position [0, 0]
